Goal: Information Seeking & Learning: Learn about a topic

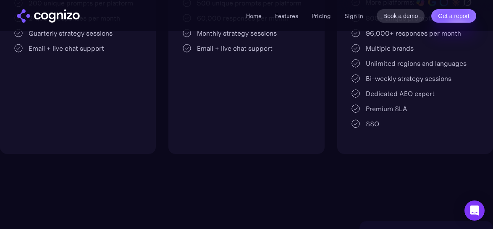
scroll to position [190, 0]
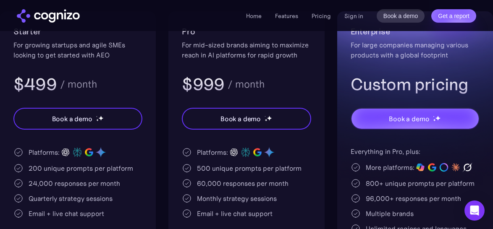
click at [214, 165] on div "500 unique prompts per platform" at bounding box center [249, 168] width 105 height 10
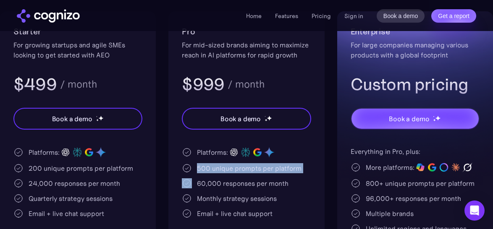
click at [214, 165] on div "500 unique prompts per platform" at bounding box center [249, 168] width 105 height 10
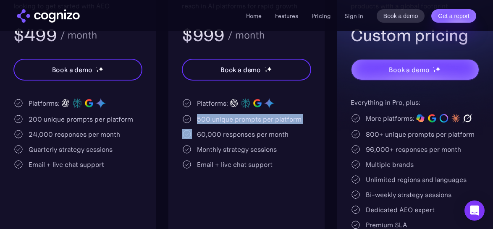
scroll to position [278, 0]
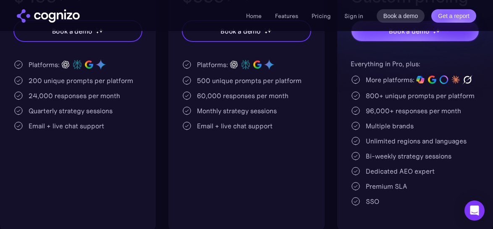
click at [387, 147] on div "Everything in Pro, plus: More platforms: 800+ unique prompts per platform 96,00…" at bounding box center [414, 133] width 129 height 148
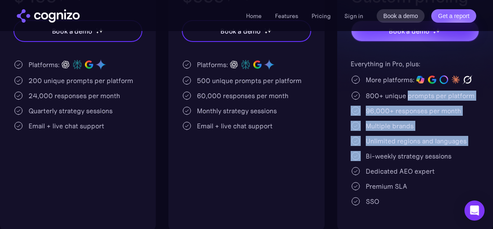
drag, startPoint x: 387, startPoint y: 147, endPoint x: 407, endPoint y: 94, distance: 56.4
click at [407, 94] on div "Everything in Pro, plus: More platforms: 800+ unique prompts per platform 96,00…" at bounding box center [414, 133] width 129 height 148
click at [407, 94] on div "800+ unique prompts per platform" at bounding box center [420, 96] width 109 height 10
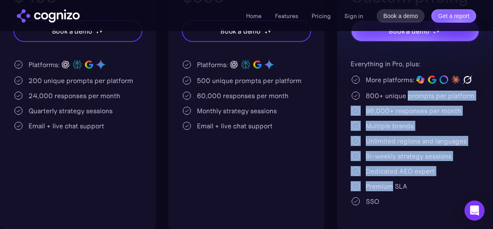
drag, startPoint x: 407, startPoint y: 94, endPoint x: 391, endPoint y: 201, distance: 107.7
click at [391, 188] on div "Everything in Pro, plus: More platforms: 800+ unique prompts per platform 96,00…" at bounding box center [414, 133] width 129 height 148
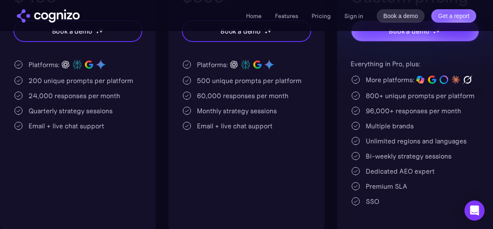
click at [391, 201] on div "SSO" at bounding box center [414, 201] width 129 height 10
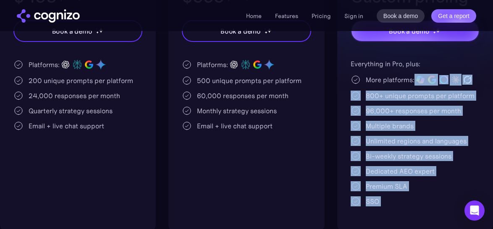
drag, startPoint x: 391, startPoint y: 201, endPoint x: 405, endPoint y: 86, distance: 116.2
click at [405, 86] on div "Everything in Pro, plus: More platforms: 800+ unique prompts per platform 96,00…" at bounding box center [414, 133] width 129 height 148
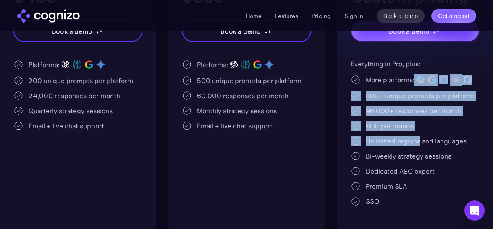
drag, startPoint x: 405, startPoint y: 86, endPoint x: 403, endPoint y: 145, distance: 59.6
click at [403, 145] on div "Everything in Pro, plus: More platforms: 800+ unique prompts per platform 96,00…" at bounding box center [414, 133] width 129 height 148
click at [403, 145] on div "Unlimited regions and languages" at bounding box center [416, 141] width 101 height 10
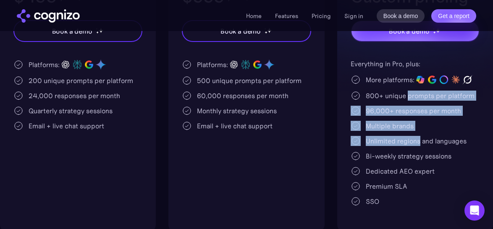
drag, startPoint x: 403, startPoint y: 145, endPoint x: 410, endPoint y: 96, distance: 50.0
click at [410, 96] on div "Everything in Pro, plus: More platforms: 800+ unique prompts per platform 96,00…" at bounding box center [414, 133] width 129 height 148
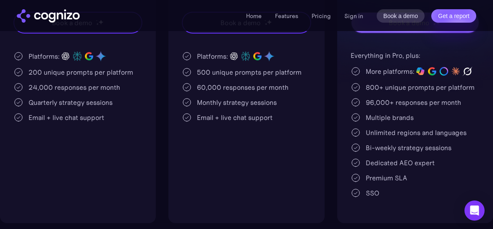
click at [403, 143] on div "Bi-weekly strategy sessions" at bounding box center [409, 148] width 86 height 10
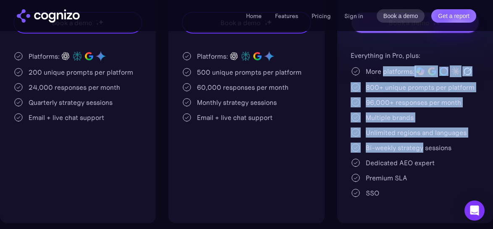
drag, startPoint x: 403, startPoint y: 143, endPoint x: 397, endPoint y: 67, distance: 75.8
click at [397, 67] on div "Everything in Pro, plus: More platforms: 800+ unique prompts per platform 96,00…" at bounding box center [414, 124] width 129 height 148
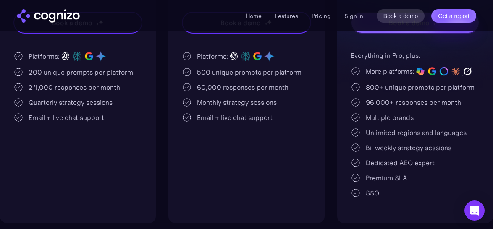
click at [395, 78] on div "Everything in Pro, plus: More platforms: 800+ unique prompts per platform 96,00…" at bounding box center [414, 124] width 129 height 148
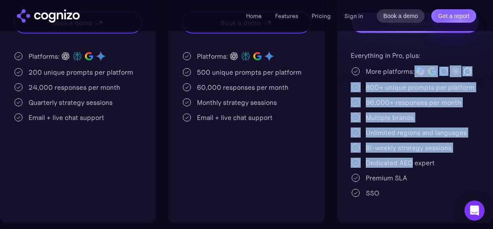
drag, startPoint x: 395, startPoint y: 78, endPoint x: 398, endPoint y: 162, distance: 83.6
click at [398, 162] on div "Everything in Pro, plus: More platforms: 800+ unique prompts per platform 96,00…" at bounding box center [414, 124] width 129 height 148
click at [398, 163] on div "Dedicated AEO expert" at bounding box center [400, 163] width 69 height 10
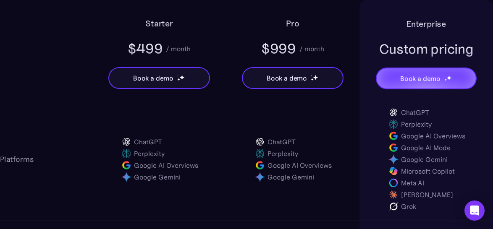
scroll to position [569, 0]
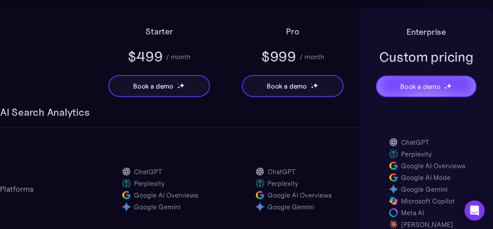
click at [411, 192] on div "Google Gemini" at bounding box center [424, 189] width 47 height 10
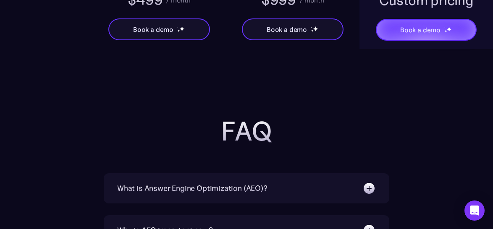
scroll to position [1838, 0]
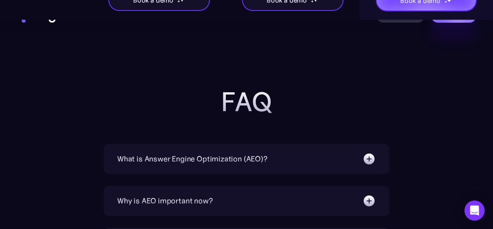
click at [186, 164] on div "What is Answer Engine Optimization (AEO)?" at bounding box center [192, 159] width 150 height 12
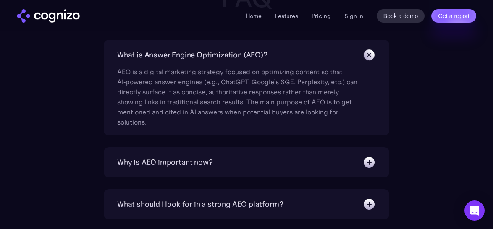
scroll to position [1945, 0]
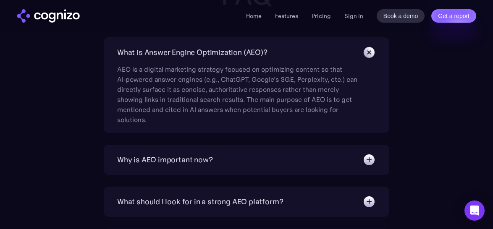
click at [186, 164] on div "Why is AEO important now?" at bounding box center [165, 160] width 96 height 12
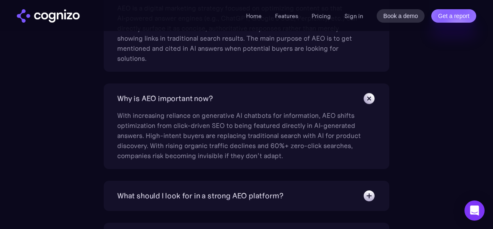
scroll to position [2011, 0]
